Goal: Information Seeking & Learning: Learn about a topic

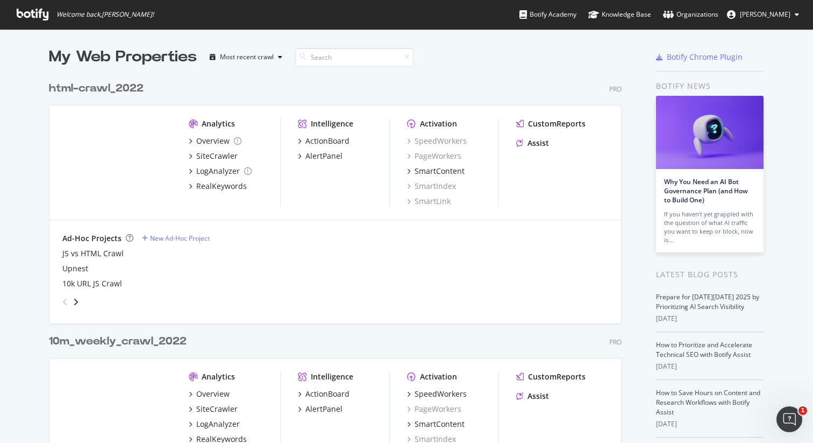
click at [74, 340] on div "10m_weekly_crawl_2022" at bounding box center [118, 341] width 138 height 16
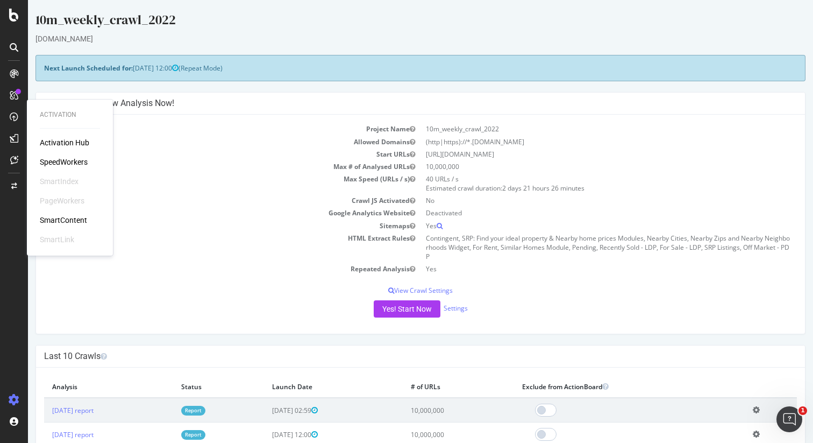
click at [76, 161] on div "SpeedWorkers" at bounding box center [64, 161] width 48 height 11
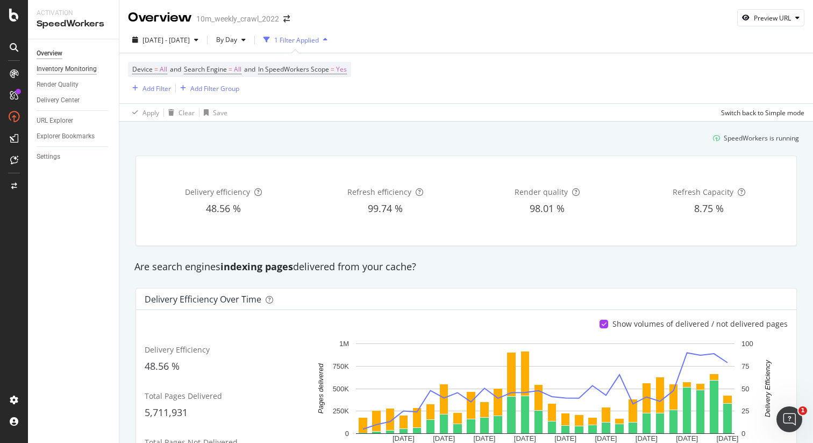
click at [66, 67] on div "Inventory Monitoring" at bounding box center [67, 68] width 60 height 11
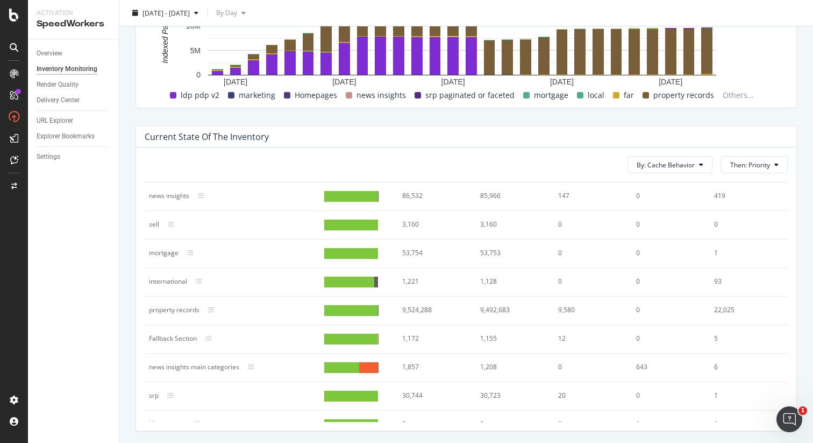
scroll to position [4, 0]
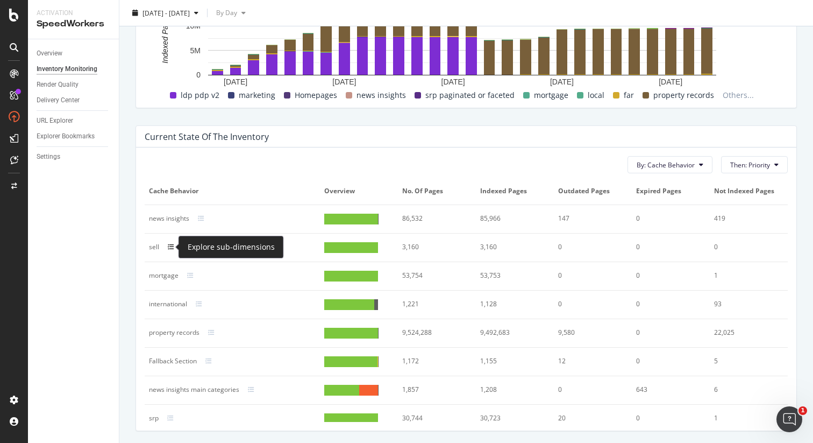
click at [172, 246] on icon at bounding box center [171, 247] width 6 height 6
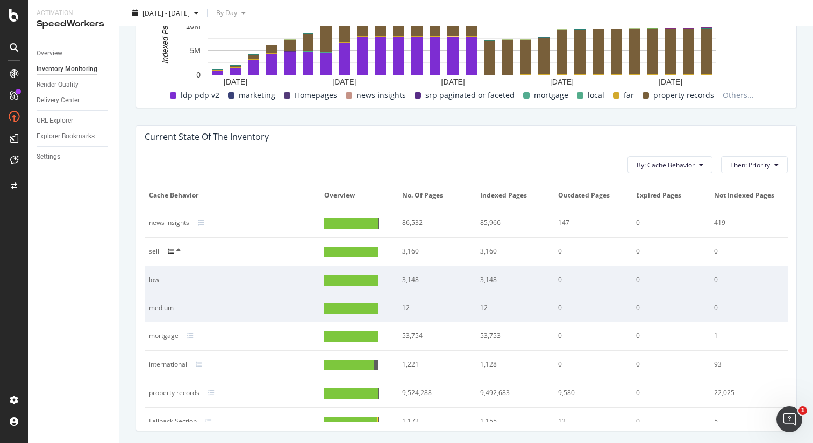
click at [172, 253] on icon at bounding box center [171, 251] width 6 height 6
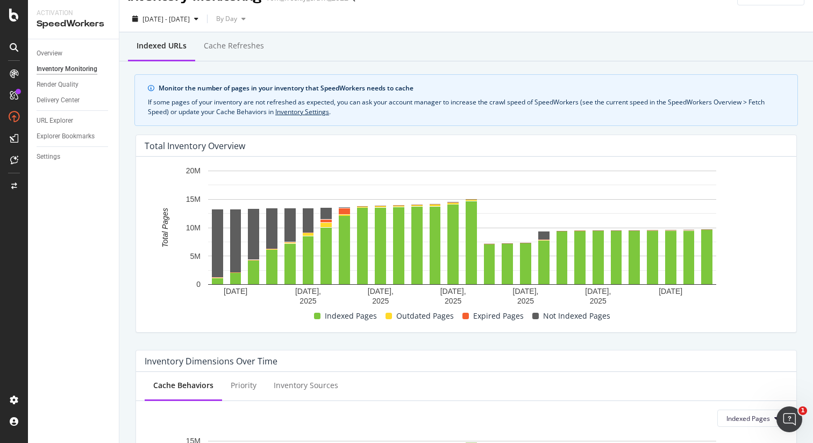
scroll to position [0, 0]
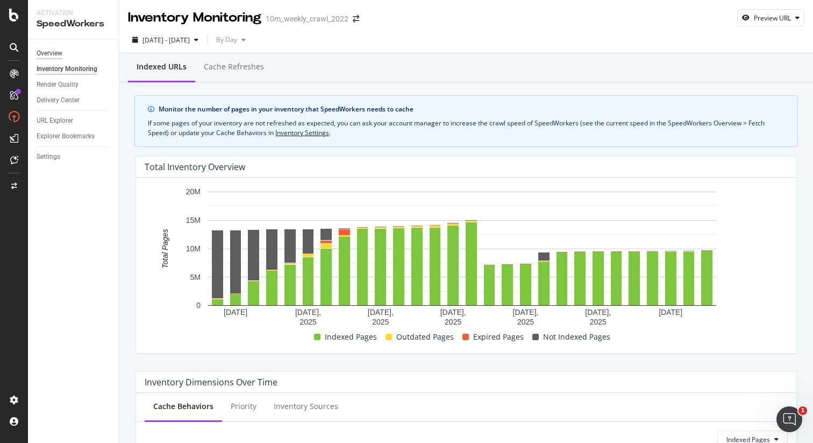
click at [61, 54] on div "Overview" at bounding box center [50, 53] width 26 height 11
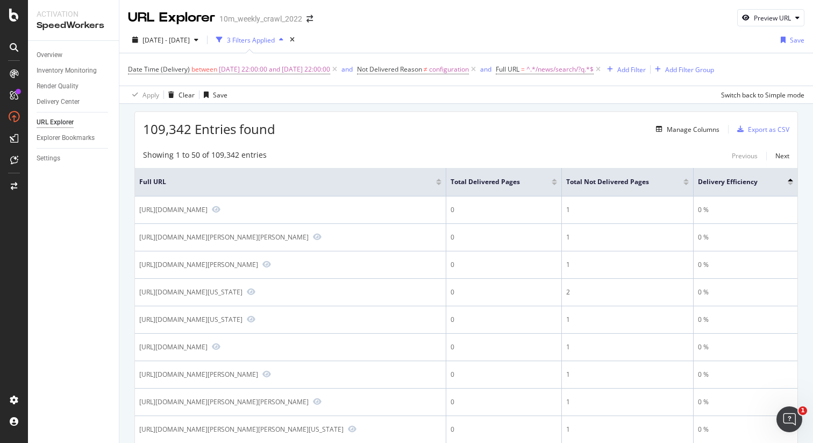
click at [621, 10] on div "URL Explorer 10m_weekly_crawl_2022 Preview URL" at bounding box center [466, 13] width 694 height 27
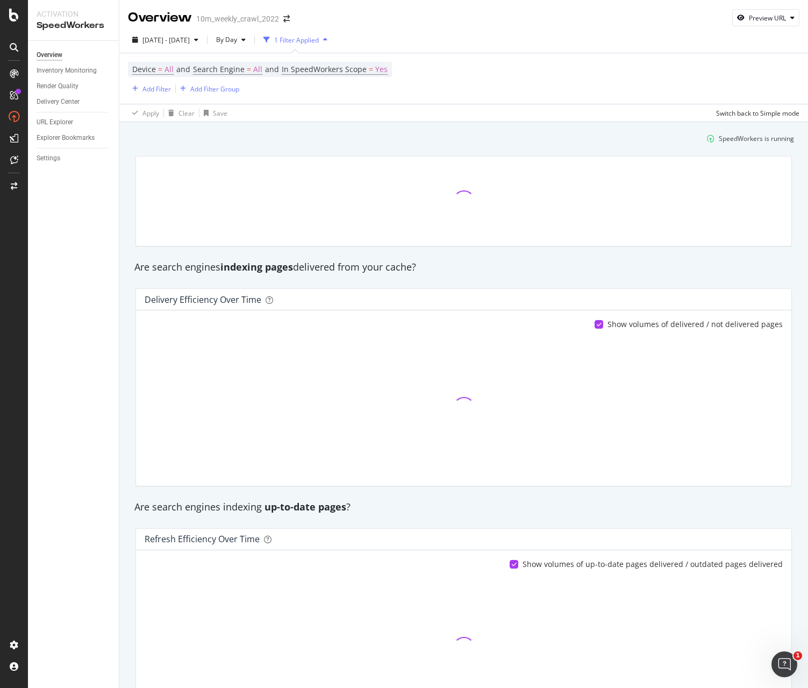
click at [571, 77] on div "Device = All and Search Engine = All and In SpeedWorkers Scope = Yes Add Filter…" at bounding box center [464, 78] width 672 height 51
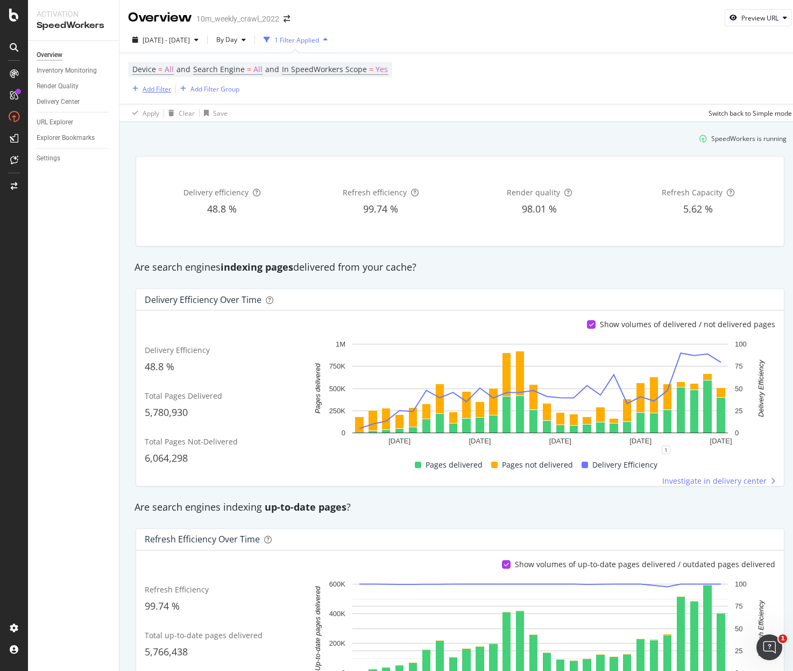
click at [149, 90] on div "Add Filter" at bounding box center [156, 88] width 28 height 9
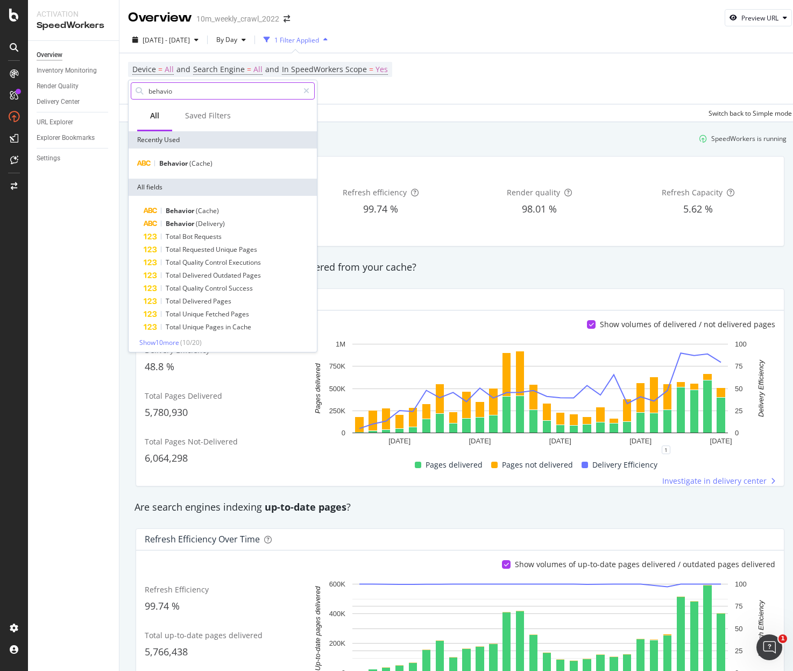
type input "behavior"
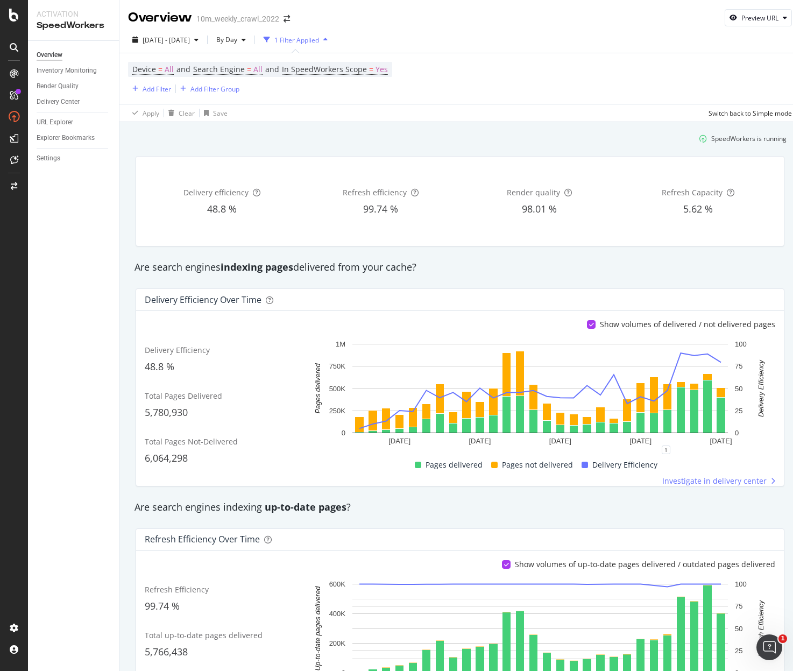
click at [427, 132] on div "SpeedWorkers is running" at bounding box center [459, 139] width 661 height 18
click at [129, 244] on div "Delivery efficiency 48.8 % Refresh efficiency 99.74 % Render quality 98.01 % Re…" at bounding box center [459, 201] width 661 height 108
click at [152, 94] on div "Add Filter" at bounding box center [149, 89] width 43 height 12
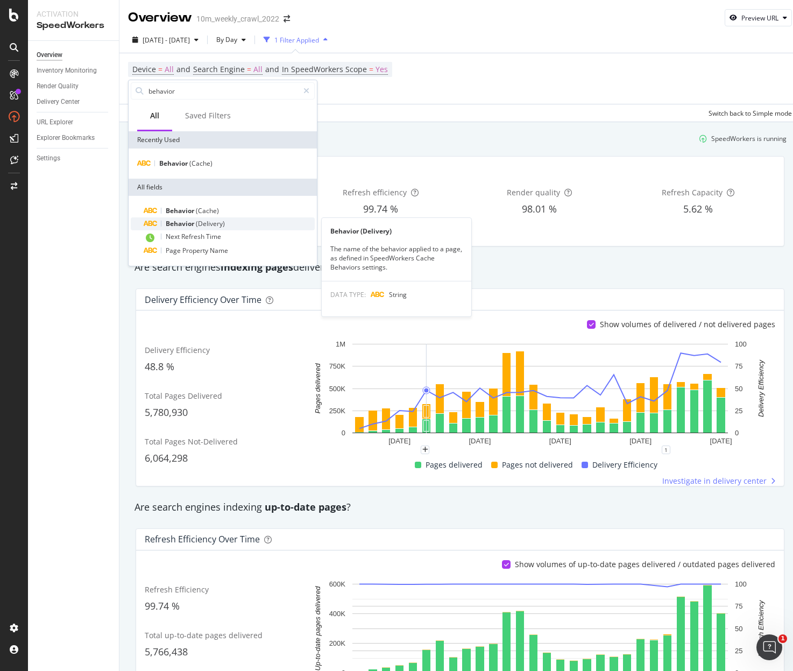
click at [204, 218] on div "Behavior (Delivery)" at bounding box center [229, 223] width 171 height 13
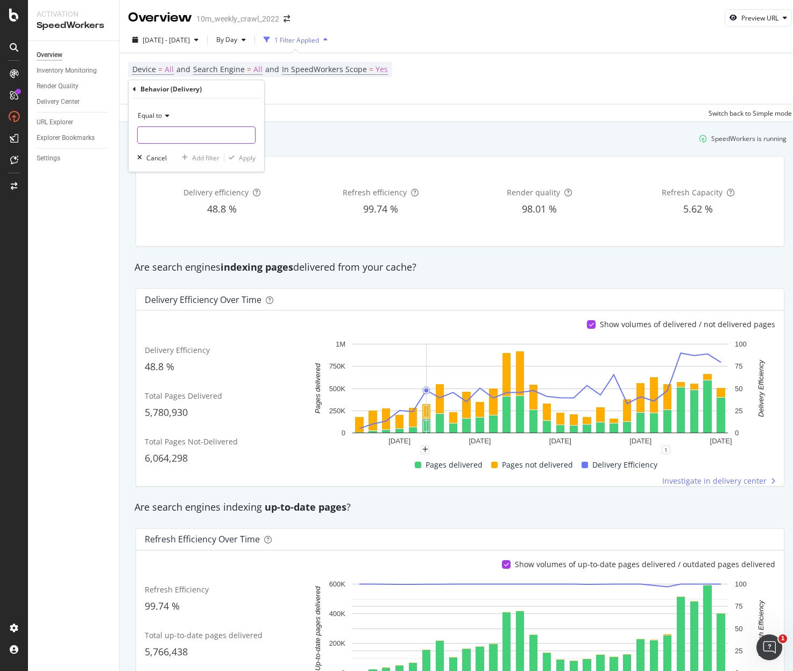
click at [188, 136] on input "text" at bounding box center [196, 134] width 117 height 17
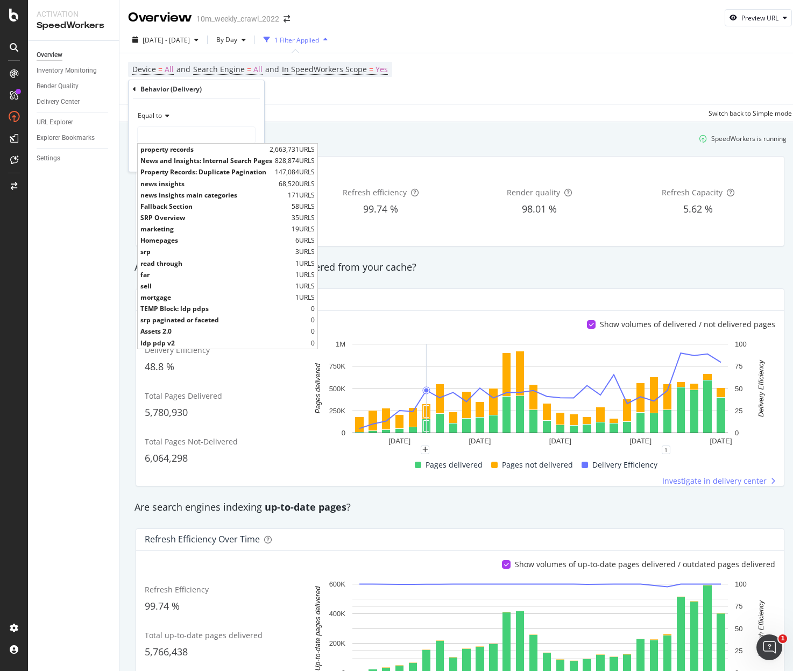
click at [195, 151] on span "property records" at bounding box center [203, 149] width 126 height 9
type input "property records"
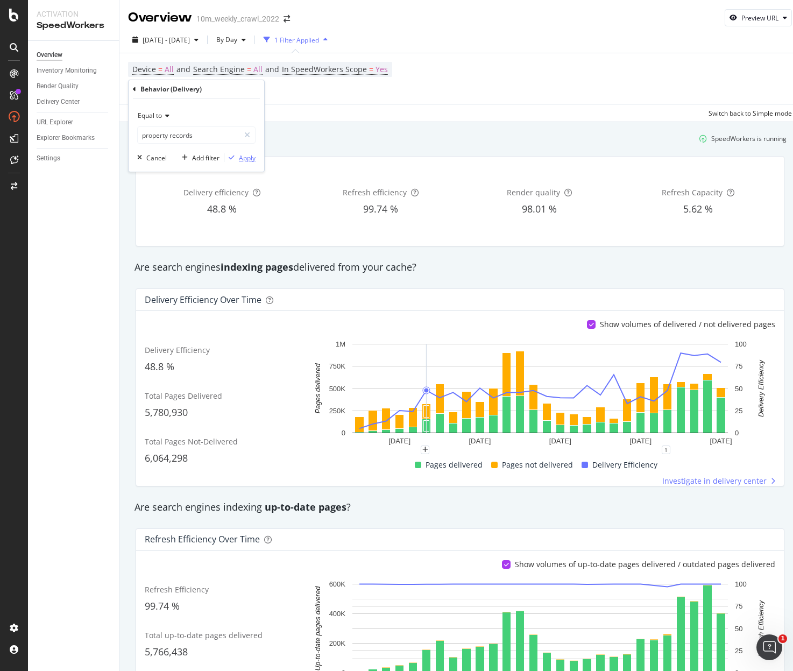
click at [243, 160] on div "Apply" at bounding box center [247, 157] width 17 height 9
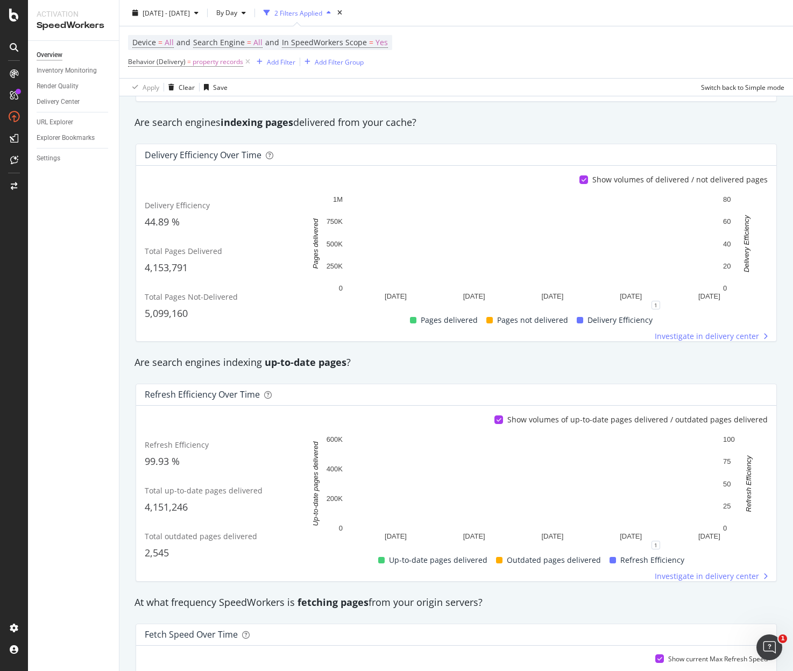
scroll to position [146, 0]
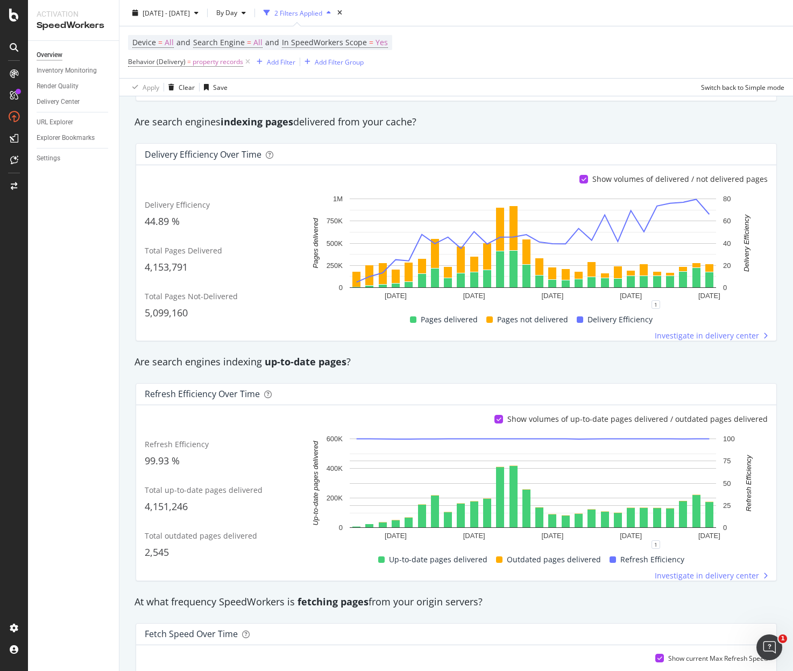
click at [123, 315] on div "SpeedWorkers is running Delivery efficiency 44.89 % Refresh efficiency 99.93 % …" at bounding box center [455, 541] width 673 height 1129
click at [160, 64] on span "Behavior (Delivery)" at bounding box center [157, 61] width 58 height 9
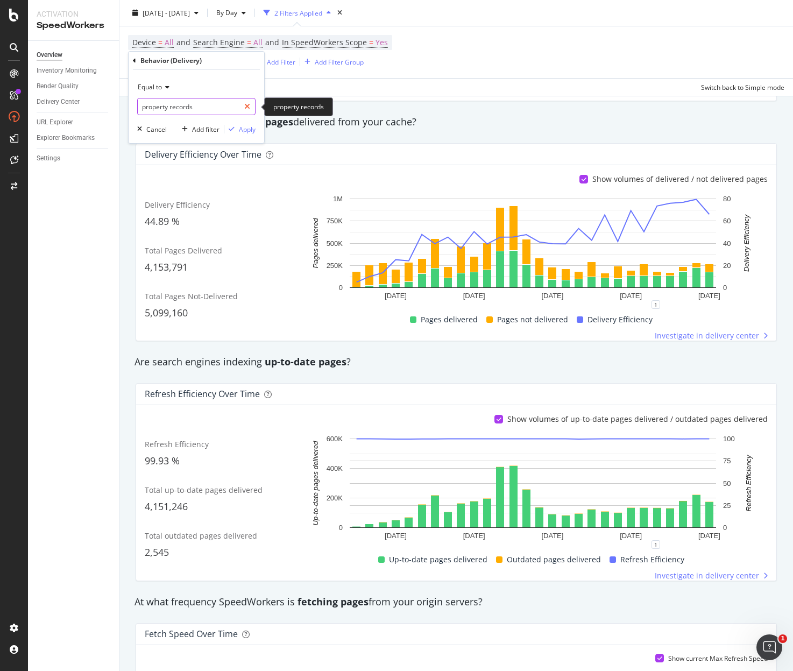
click at [246, 106] on icon at bounding box center [247, 107] width 6 height 8
click at [208, 106] on input "text" at bounding box center [196, 106] width 117 height 17
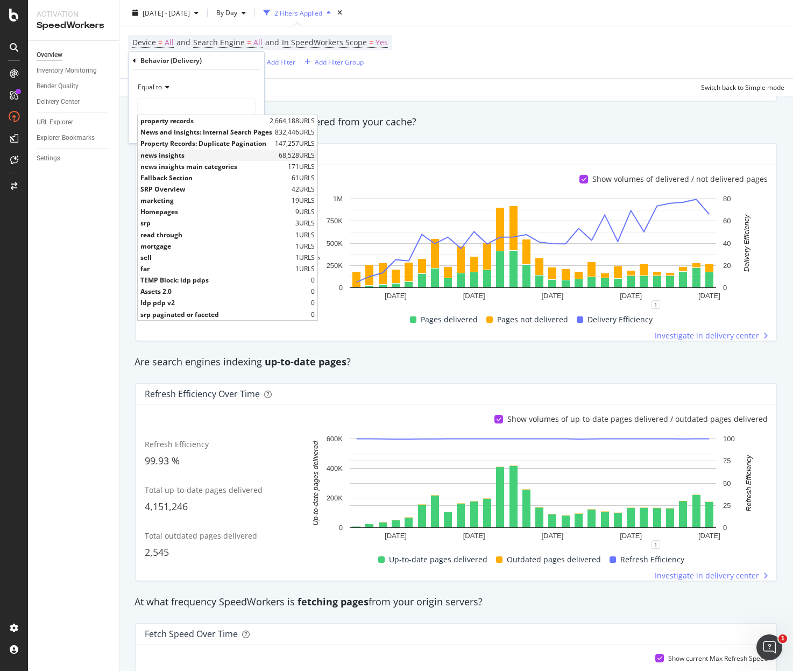
click at [192, 156] on span "news insights" at bounding box center [208, 155] width 136 height 9
type input "news insights"
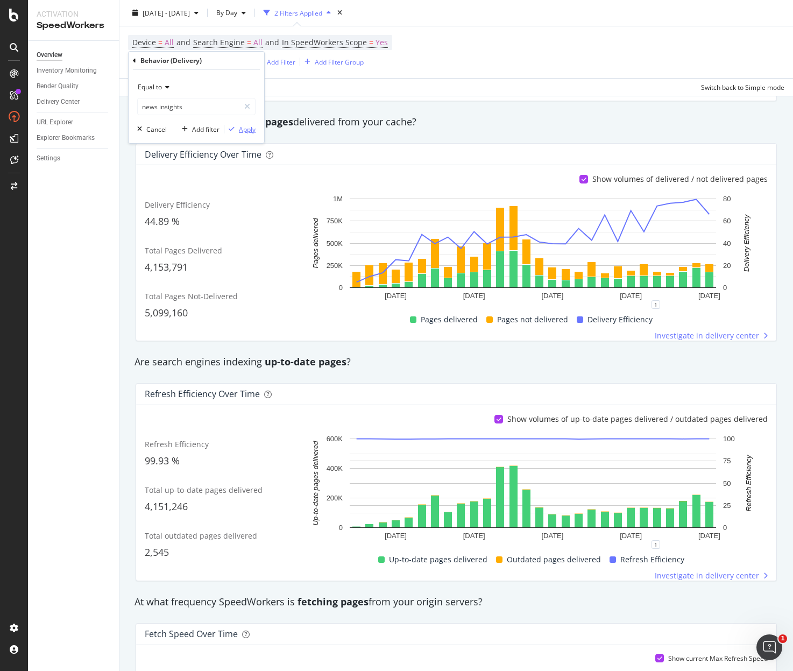
click at [239, 128] on div "Apply" at bounding box center [247, 129] width 17 height 9
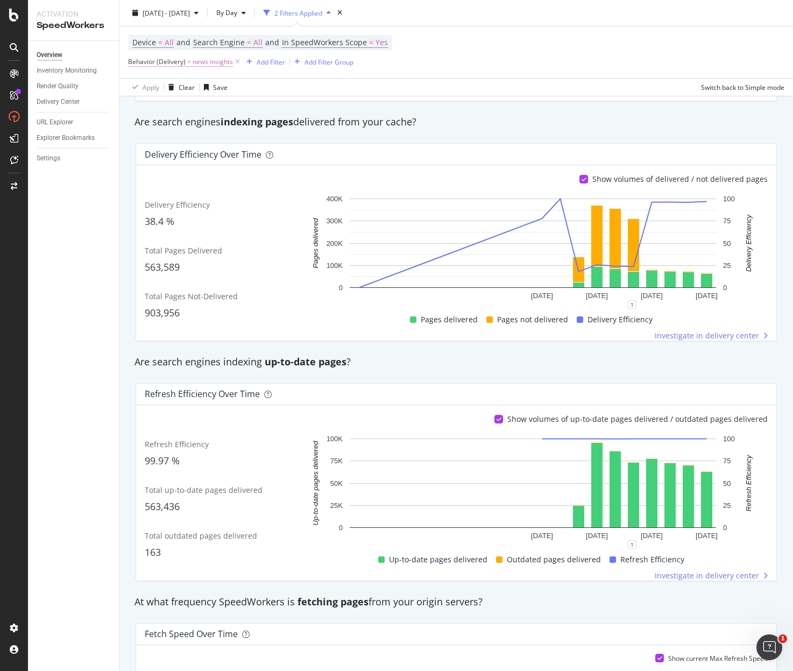
click at [192, 64] on span "news insights" at bounding box center [212, 61] width 40 height 15
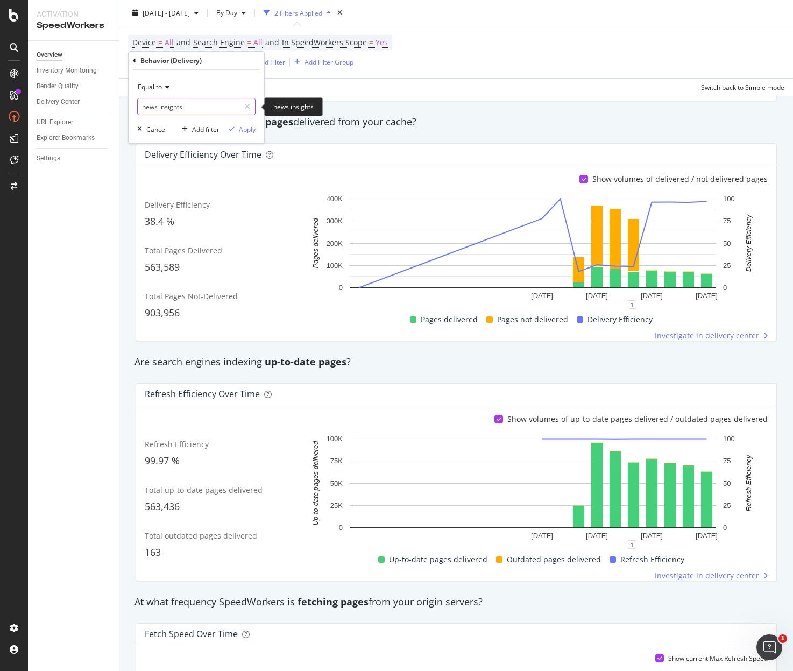
click at [184, 103] on input "news insights" at bounding box center [189, 106] width 102 height 17
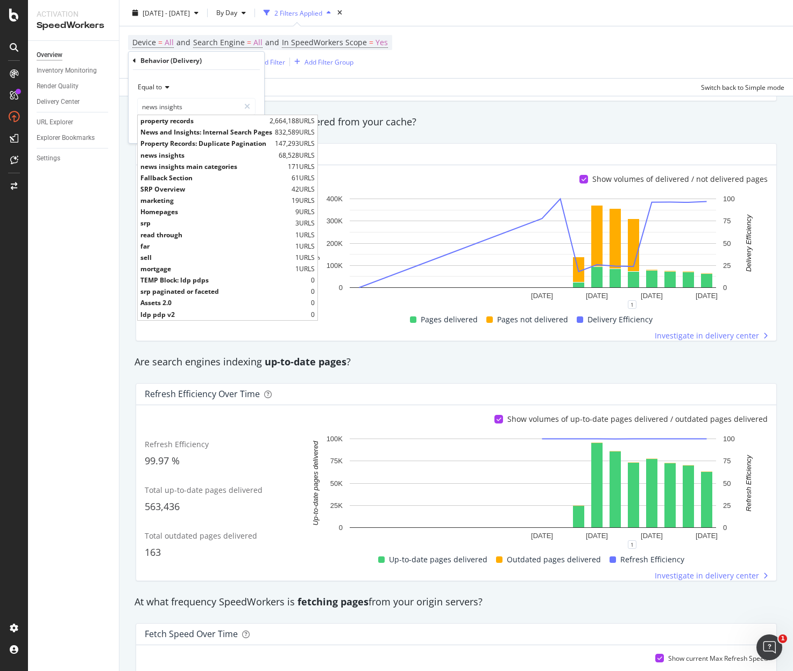
click at [330, 91] on div "Apply Clear Save Switch back to Simple mode" at bounding box center [455, 87] width 673 height 18
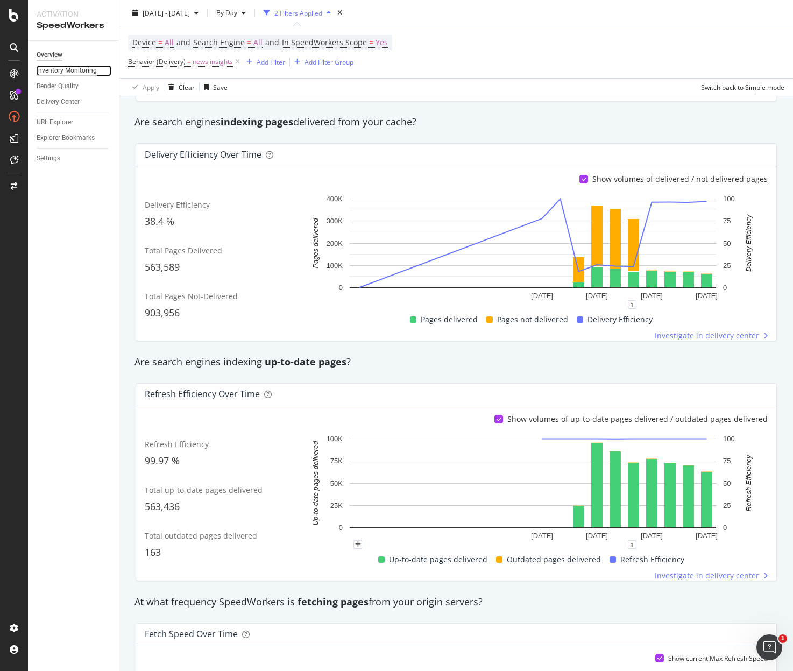
click at [68, 71] on div "Inventory Monitoring" at bounding box center [67, 70] width 60 height 11
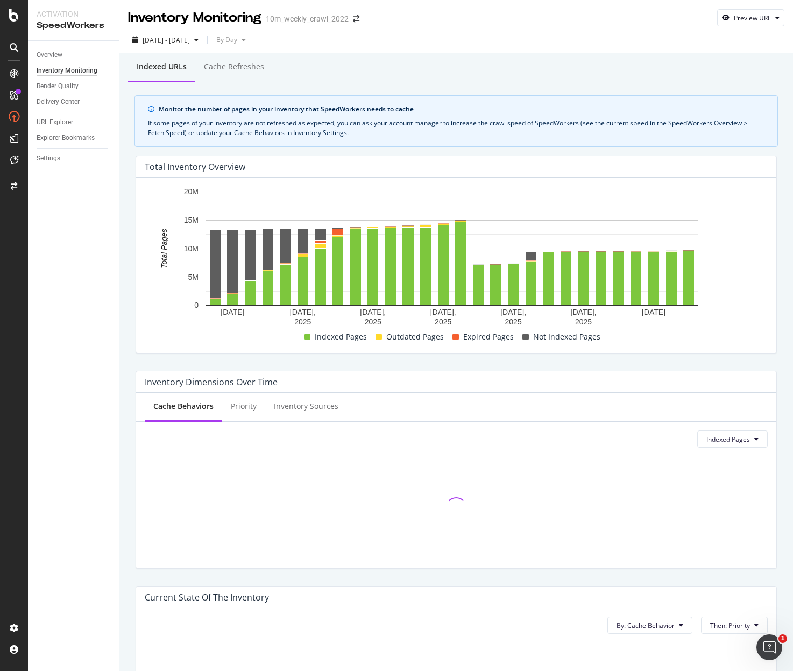
click at [121, 347] on div "Indexed URLs Cache refreshes Monitor the number of pages in your inventory that…" at bounding box center [455, 495] width 673 height 884
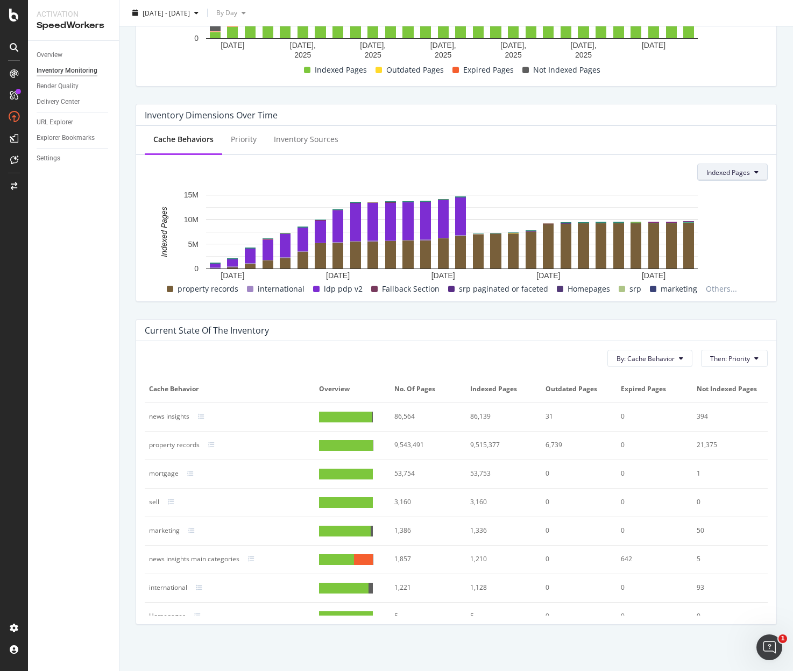
click at [754, 171] on icon at bounding box center [756, 172] width 4 height 6
click at [691, 138] on div "Cache Behaviors Priority Inventory Sources" at bounding box center [456, 140] width 640 height 29
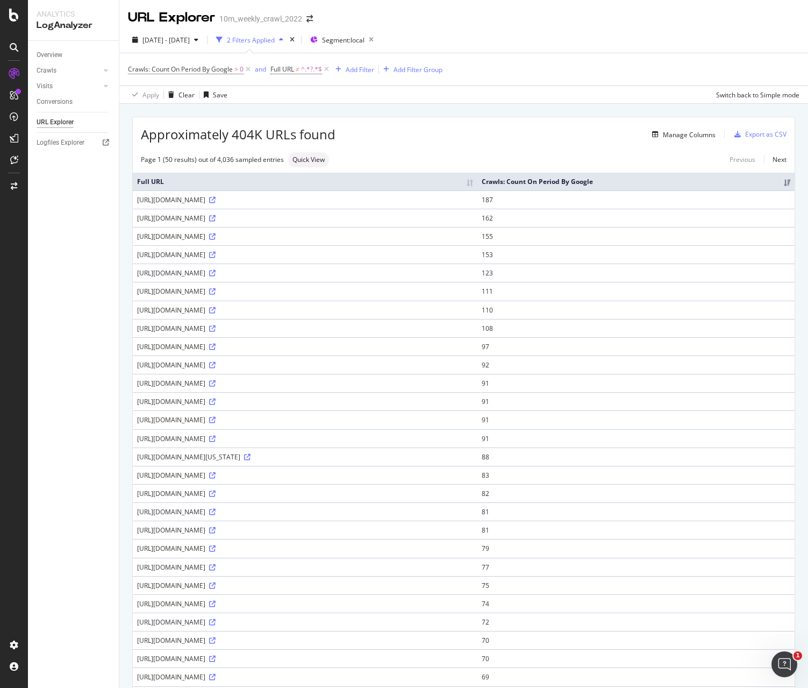
click at [651, 38] on div "[DATE] - [DATE] 2 Filters Applied Segment: local" at bounding box center [463, 42] width 689 height 22
